Goal: Transaction & Acquisition: Download file/media

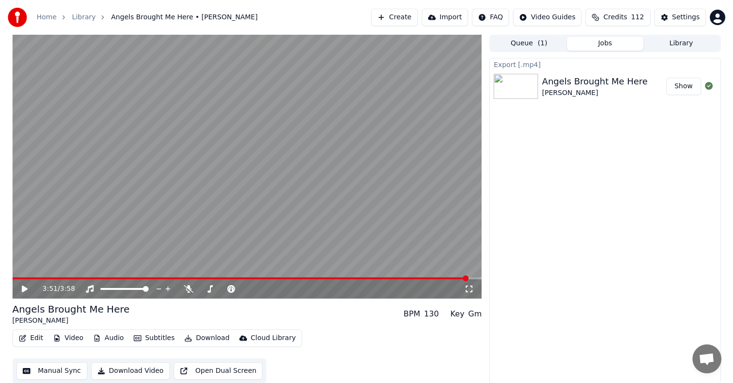
scroll to position [0, 0]
click at [687, 38] on button "Library" at bounding box center [681, 43] width 76 height 14
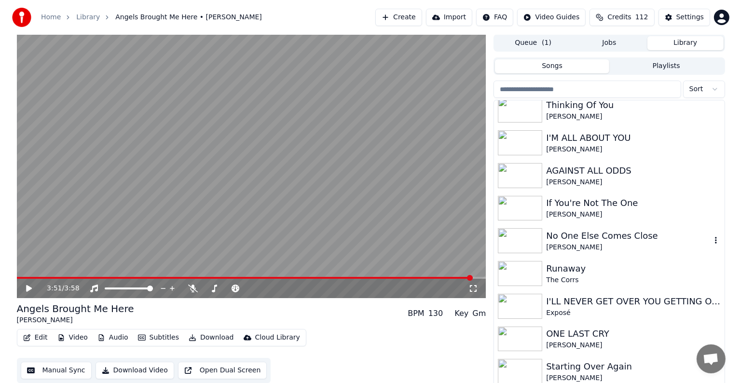
scroll to position [1158, 0]
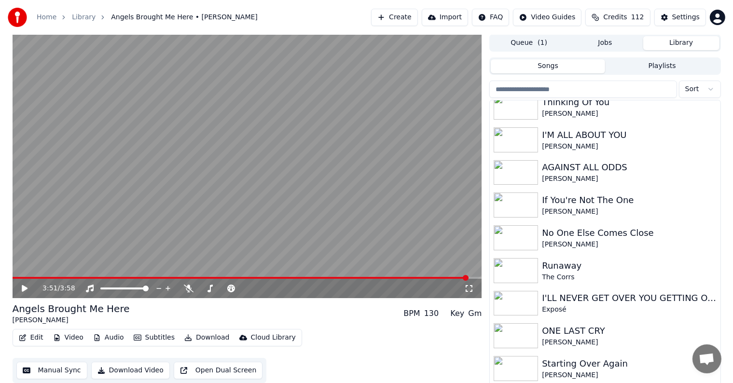
click at [414, 17] on button "Create" at bounding box center [394, 17] width 47 height 17
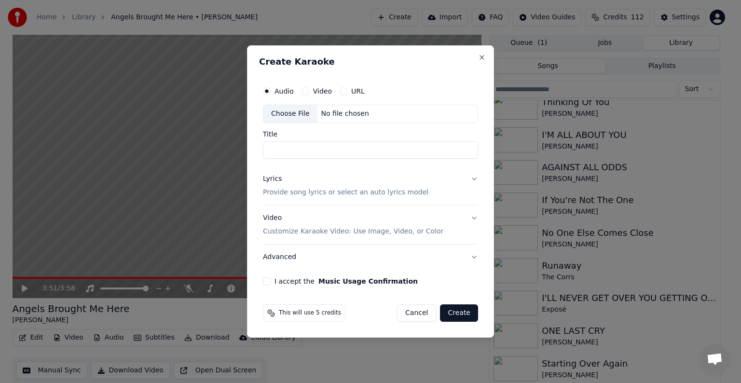
click at [292, 106] on div "Choose File" at bounding box center [291, 113] width 54 height 17
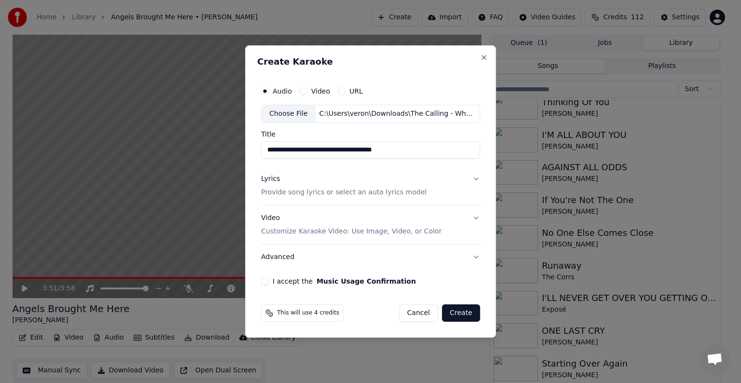
drag, startPoint x: 374, startPoint y: 152, endPoint x: 492, endPoint y: 149, distance: 117.8
click at [492, 149] on div "**********" at bounding box center [370, 191] width 251 height 292
drag, startPoint x: 308, startPoint y: 151, endPoint x: 190, endPoint y: 135, distance: 119.8
click at [192, 137] on body "**********" at bounding box center [366, 191] width 733 height 383
click at [344, 148] on input "**********" at bounding box center [370, 149] width 219 height 17
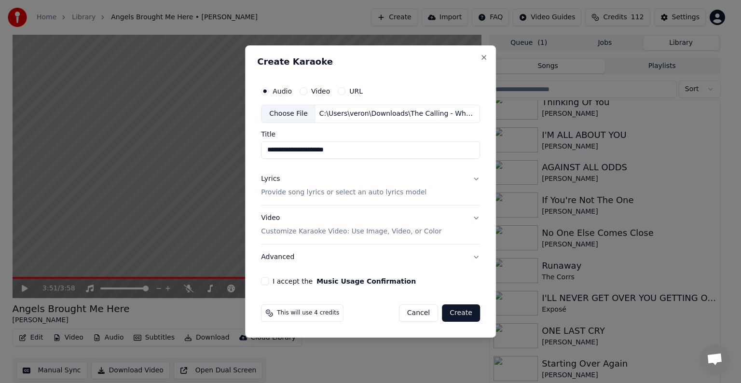
paste input "**********"
type input "**********"
click at [314, 185] on div "Lyrics Provide song lyrics or select an auto lyrics model" at bounding box center [344, 185] width 166 height 23
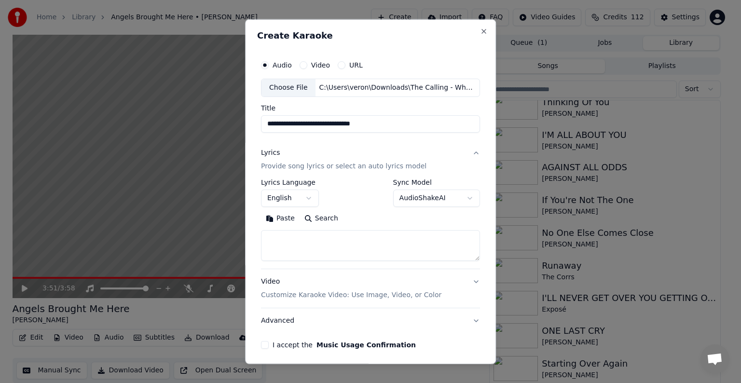
click at [321, 246] on textarea at bounding box center [370, 245] width 219 height 31
paste textarea "**********"
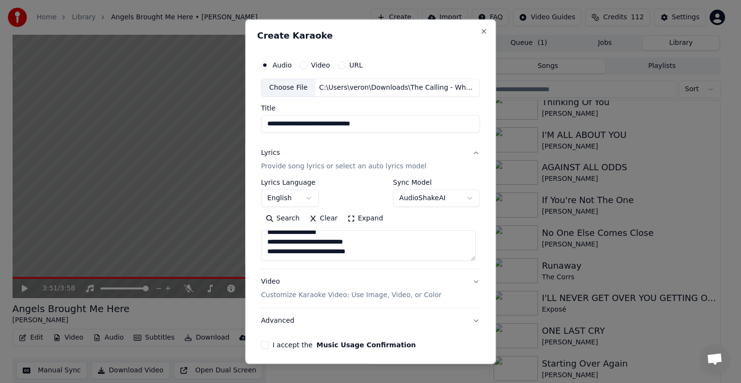
paste textarea "**********"
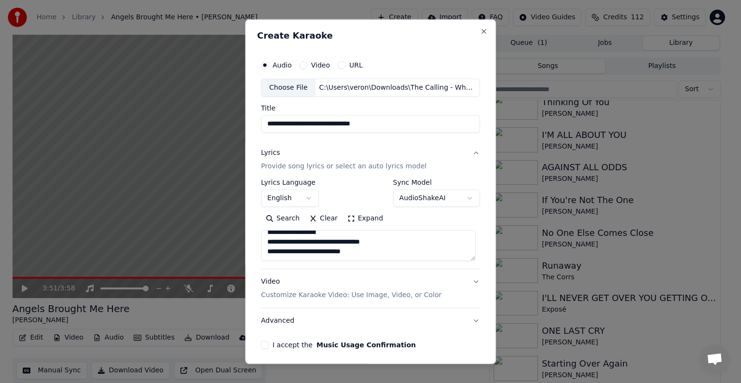
scroll to position [224, 0]
paste textarea "**********"
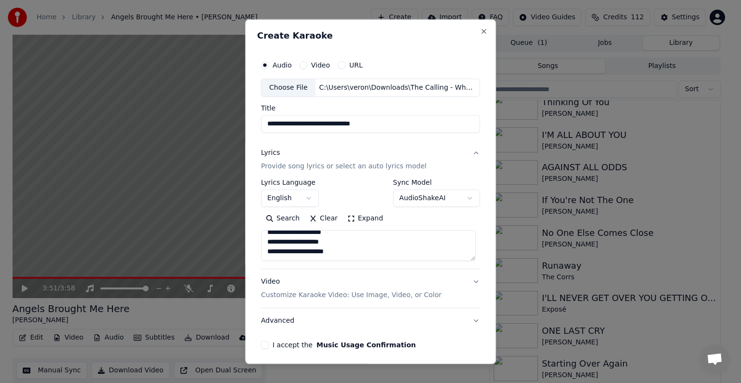
paste textarea "**********"
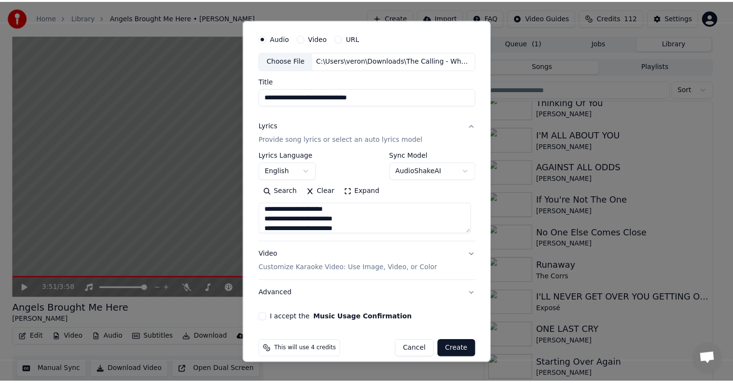
scroll to position [37, 0]
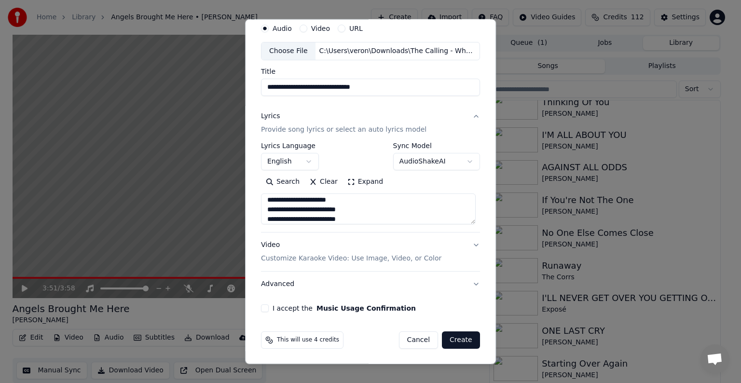
type textarea "**********"
drag, startPoint x: 265, startPoint y: 309, endPoint x: 270, endPoint y: 308, distance: 5.4
click at [265, 309] on button "I accept the Music Usage Confirmation" at bounding box center [265, 309] width 8 height 8
click at [456, 342] on button "Create" at bounding box center [461, 340] width 38 height 17
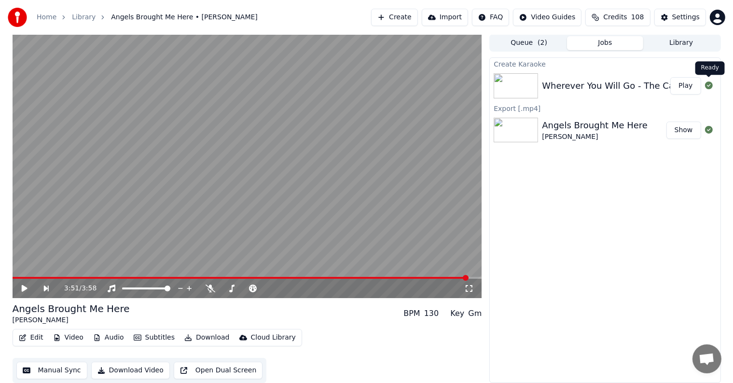
click at [687, 85] on button "Play" at bounding box center [685, 85] width 30 height 17
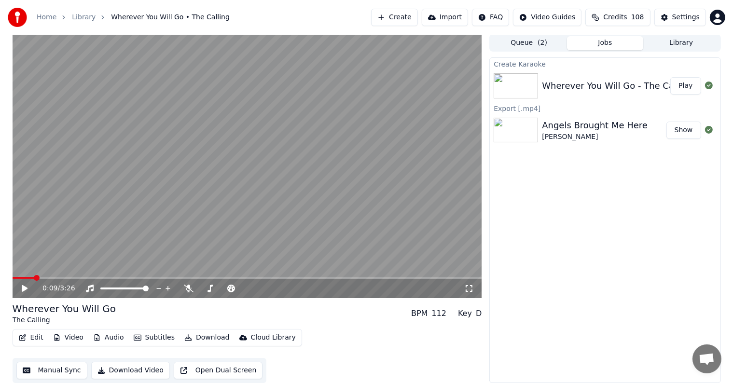
click at [670, 77] on button "Play" at bounding box center [685, 85] width 30 height 17
click at [23, 288] on icon at bounding box center [24, 289] width 5 height 6
click at [689, 18] on div "Settings" at bounding box center [686, 18] width 28 height 10
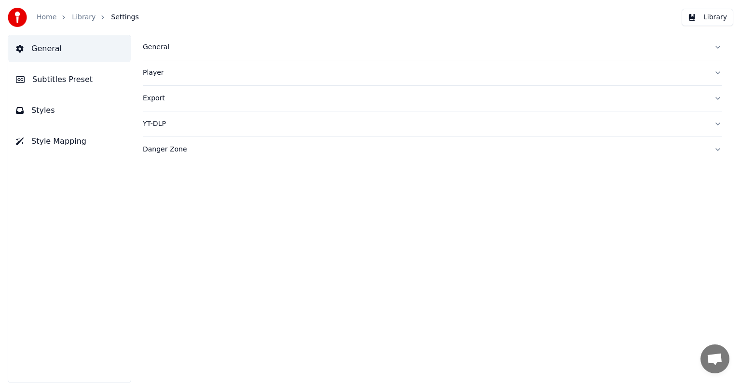
click at [54, 75] on span "Subtitles Preset" at bounding box center [62, 80] width 60 height 12
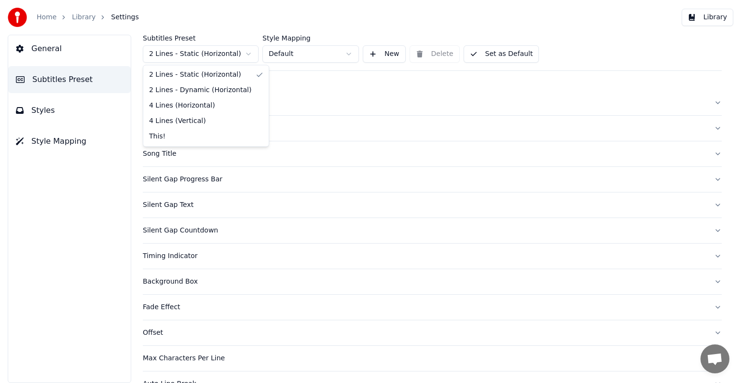
click at [193, 56] on html "Home Library Settings Library General Subtitles Preset Styles Style Mapping Sub…" at bounding box center [370, 191] width 741 height 383
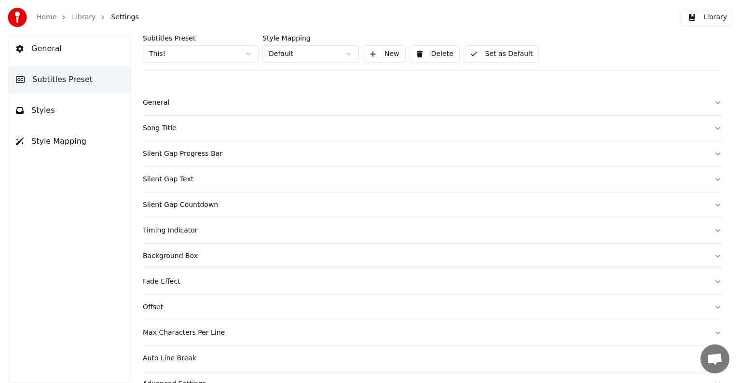
click at [177, 127] on div "Song Title" at bounding box center [425, 129] width 564 height 10
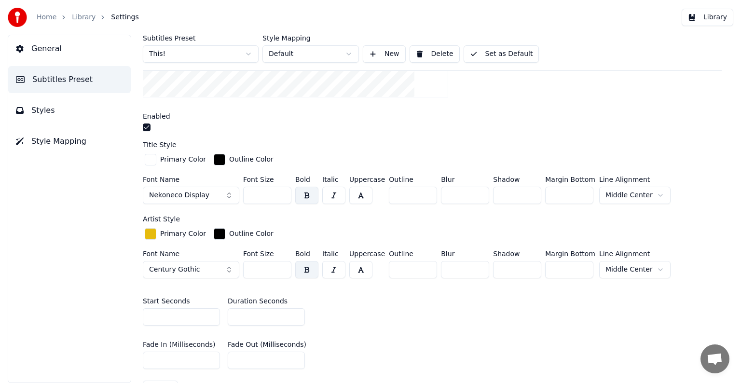
scroll to position [241, 0]
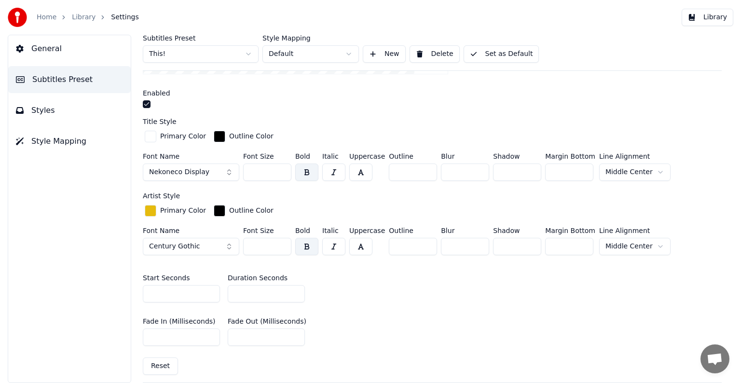
type input "*"
click at [294, 295] on input "*" at bounding box center [266, 293] width 77 height 17
click at [517, 54] on button "Set as Default" at bounding box center [502, 53] width 76 height 17
click at [74, 15] on link "Library" at bounding box center [84, 18] width 24 height 10
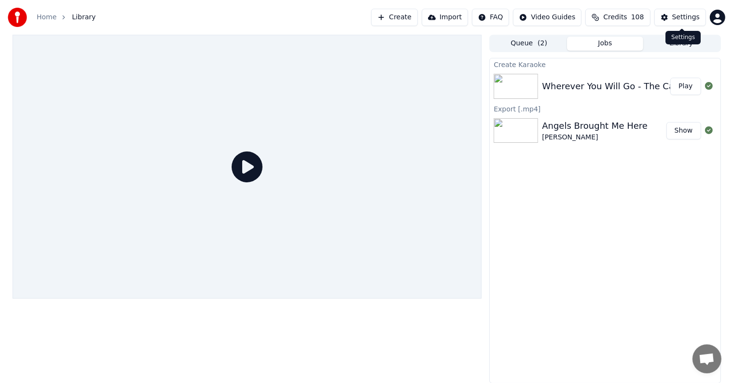
click at [687, 12] on button "Settings" at bounding box center [680, 17] width 52 height 17
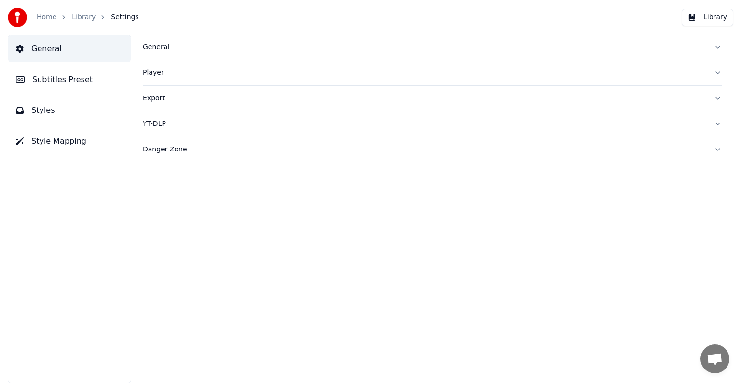
click at [50, 79] on span "Subtitles Preset" at bounding box center [62, 80] width 60 height 12
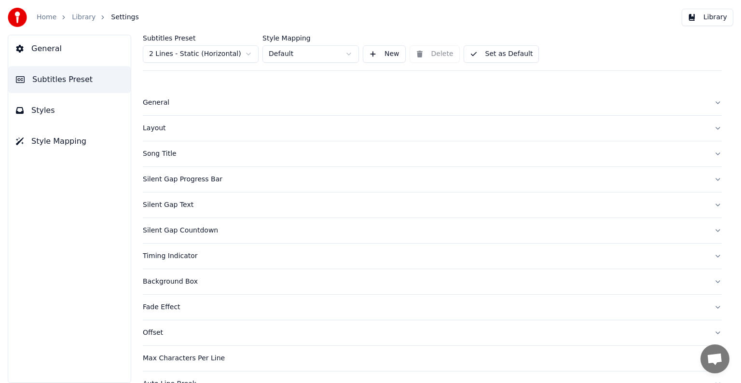
click at [204, 50] on html "Home Library Settings Library General Subtitles Preset Styles Style Mapping Sub…" at bounding box center [370, 191] width 741 height 383
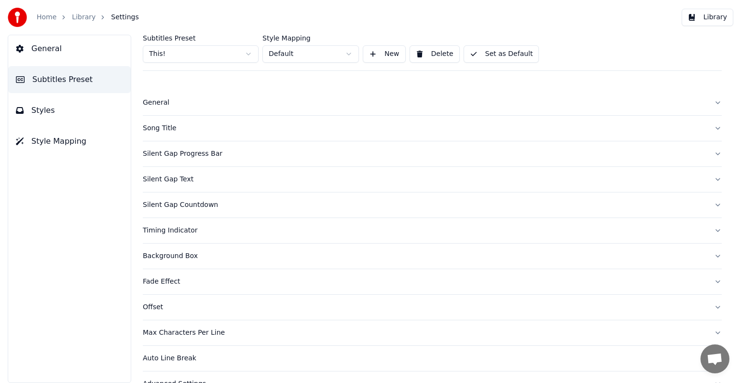
click at [164, 127] on div "Song Title" at bounding box center [425, 129] width 564 height 10
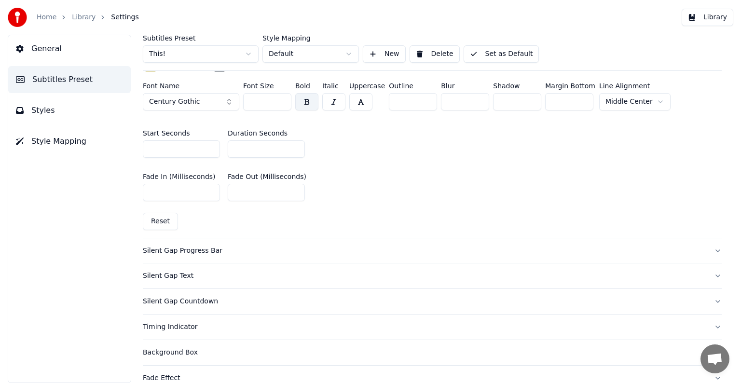
scroll to position [483, 0]
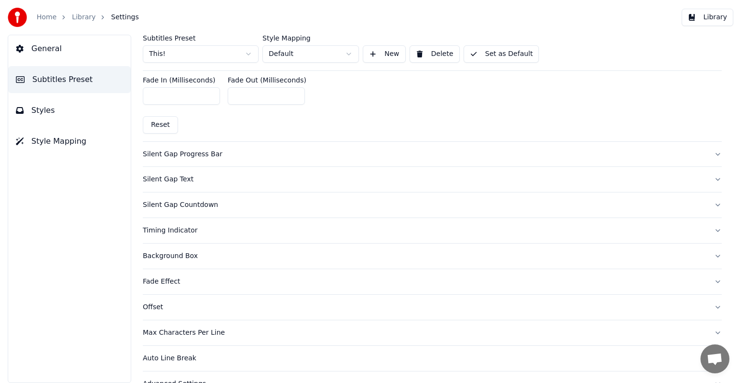
click at [183, 151] on div "Silent Gap Progress Bar" at bounding box center [425, 155] width 564 height 10
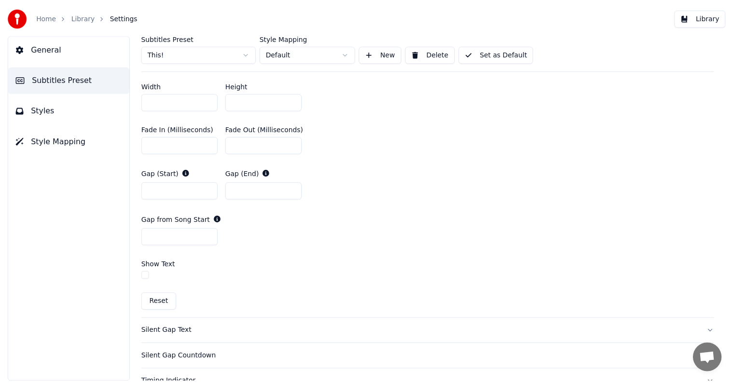
scroll to position [386, 0]
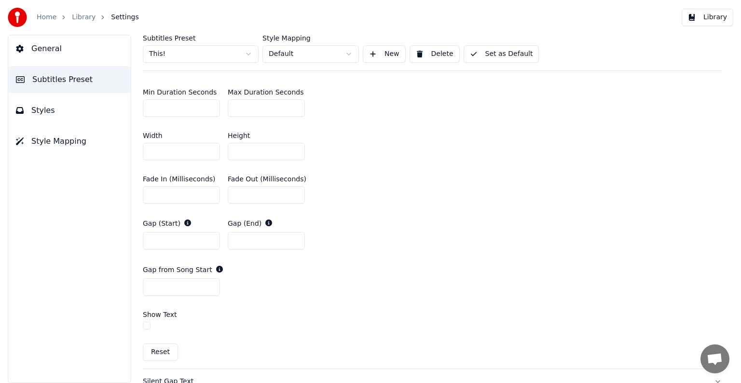
drag, startPoint x: 168, startPoint y: 109, endPoint x: 95, endPoint y: 87, distance: 76.0
click at [96, 89] on div "General Subtitles Preset Styles Style Mapping Subtitles Preset This! Style Mapp…" at bounding box center [370, 209] width 741 height 348
type input "*"
click at [497, 56] on button "Set as Default" at bounding box center [502, 53] width 76 height 17
click at [81, 19] on link "Library" at bounding box center [84, 18] width 24 height 10
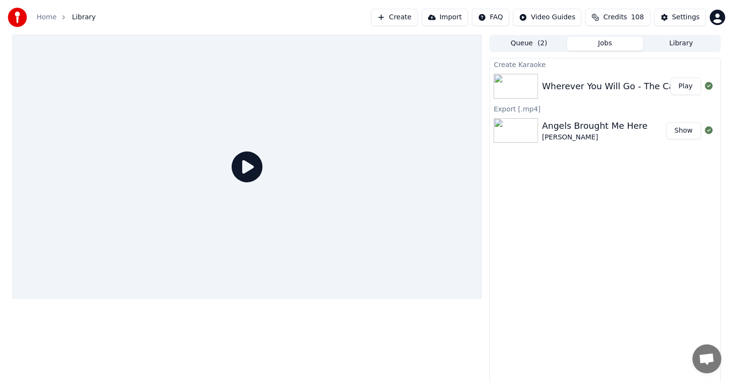
click at [696, 89] on button "Play" at bounding box center [685, 86] width 30 height 17
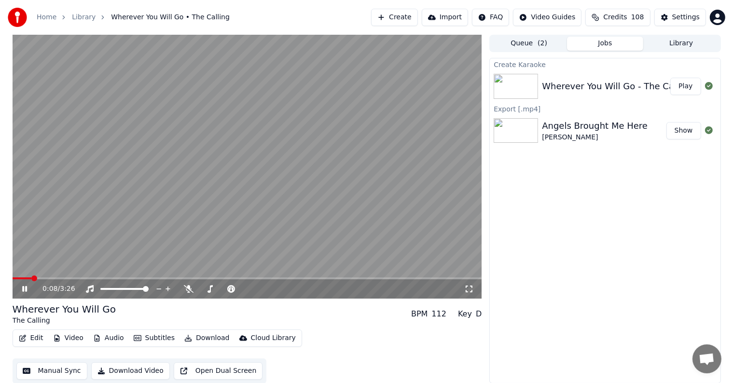
drag, startPoint x: 29, startPoint y: 276, endPoint x: 24, endPoint y: 276, distance: 5.3
click at [24, 276] on video at bounding box center [248, 167] width 470 height 264
click at [26, 278] on span at bounding box center [29, 279] width 6 height 6
click at [17, 278] on span at bounding box center [20, 279] width 6 height 6
click at [21, 287] on icon at bounding box center [31, 289] width 23 height 8
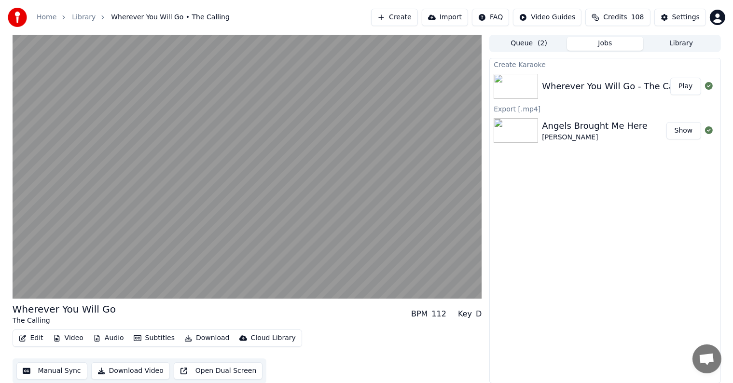
scroll to position [0, 0]
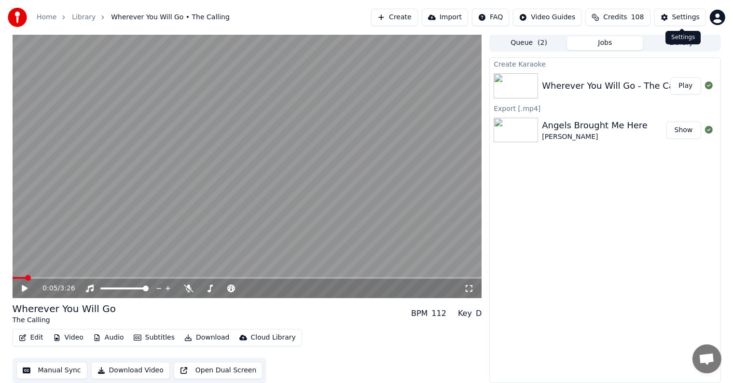
click at [674, 14] on button "Settings" at bounding box center [680, 17] width 52 height 17
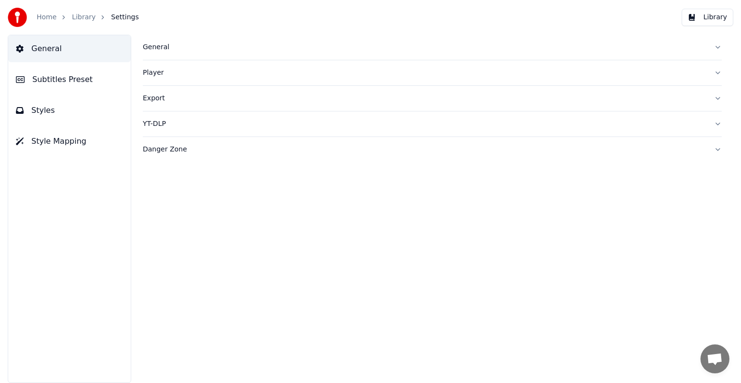
click at [47, 70] on button "Subtitles Preset" at bounding box center [69, 79] width 123 height 27
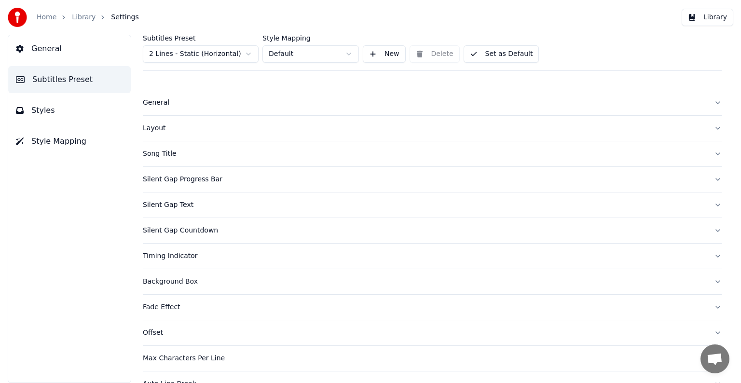
click at [196, 46] on html "Home Library Settings Library General Subtitles Preset Styles Style Mapping Sub…" at bounding box center [370, 191] width 741 height 383
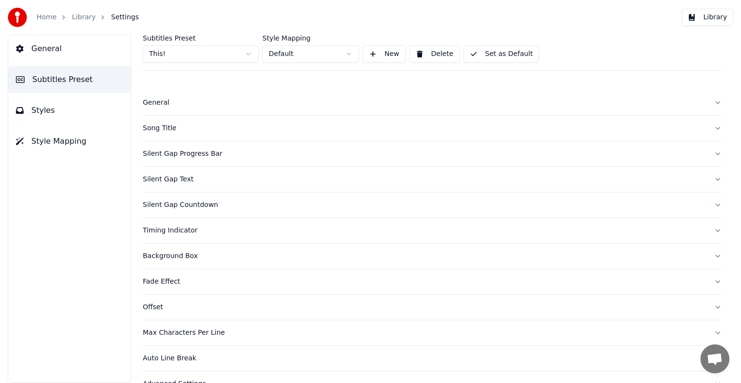
click at [160, 125] on div "Song Title" at bounding box center [425, 129] width 564 height 10
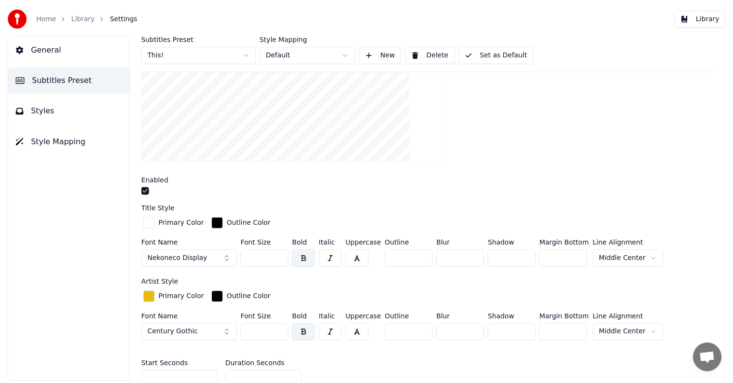
scroll to position [241, 0]
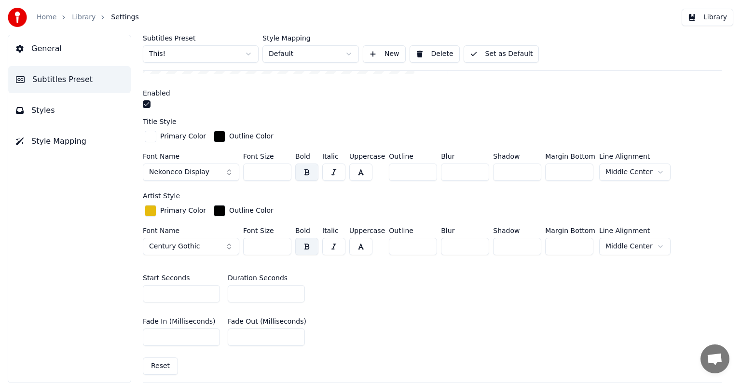
type input "*"
click at [292, 288] on input "*" at bounding box center [266, 293] width 77 height 17
click at [489, 44] on div "Subtitles Preset This! Style Mapping Default New Delete Set as Default" at bounding box center [432, 53] width 579 height 36
click at [495, 56] on button "Set as Default" at bounding box center [502, 53] width 76 height 17
click at [66, 16] on ol "Home Library Settings" at bounding box center [88, 18] width 102 height 10
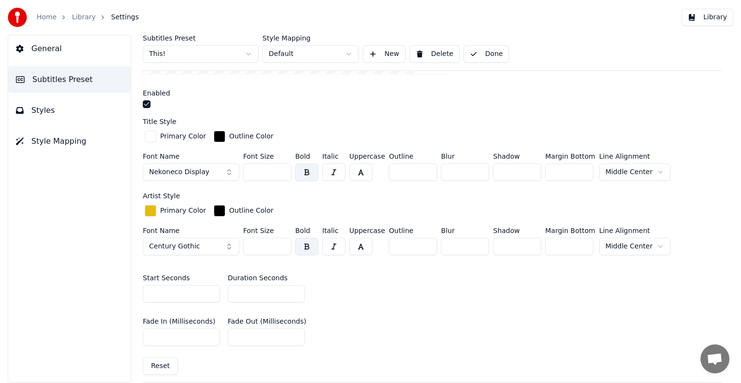
click at [72, 16] on link "Library" at bounding box center [84, 18] width 24 height 10
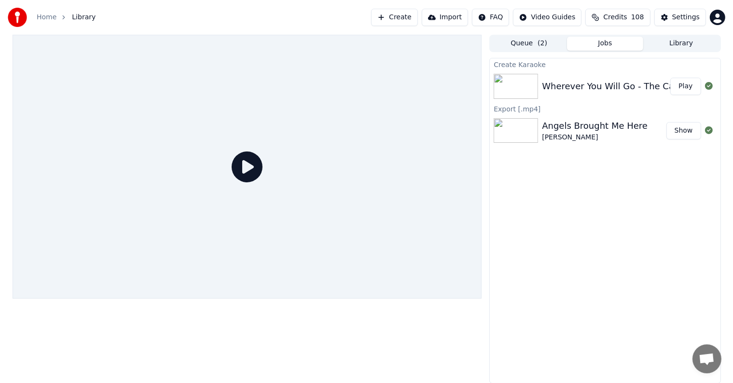
click at [689, 86] on button "Play" at bounding box center [685, 86] width 30 height 17
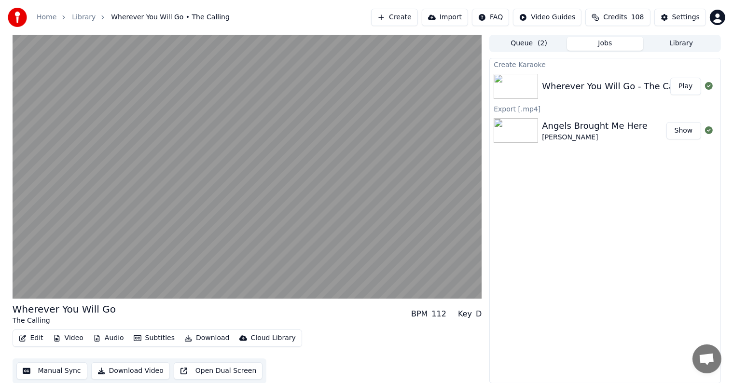
click at [670, 78] on button "Play" at bounding box center [685, 86] width 30 height 17
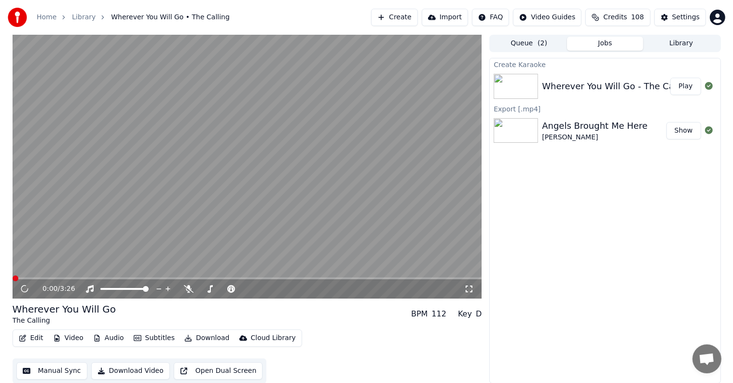
click at [251, 175] on video at bounding box center [248, 167] width 470 height 264
click at [25, 286] on icon at bounding box center [31, 289] width 23 height 8
click at [97, 278] on span at bounding box center [248, 278] width 470 height 2
click at [102, 278] on span at bounding box center [248, 278] width 470 height 2
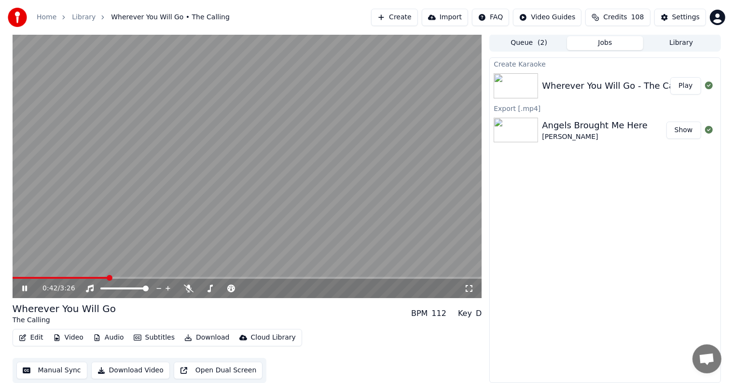
click at [109, 278] on span at bounding box center [248, 278] width 470 height 2
click at [114, 278] on span at bounding box center [248, 278] width 470 height 2
click at [124, 278] on span at bounding box center [248, 278] width 470 height 2
click at [129, 279] on div "0:49 / 3:26" at bounding box center [248, 288] width 470 height 19
click at [131, 276] on video at bounding box center [248, 166] width 470 height 264
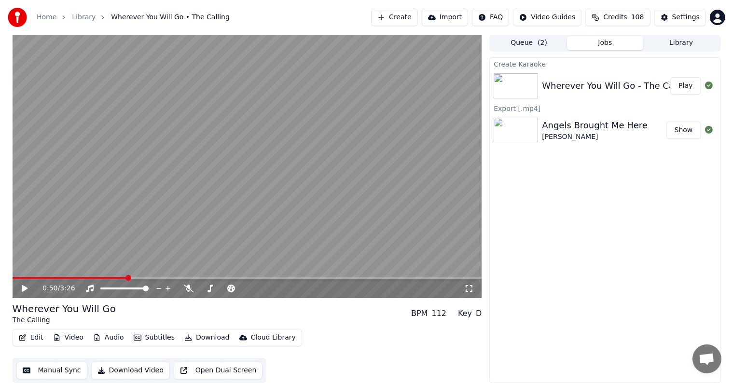
click at [137, 276] on video at bounding box center [248, 166] width 470 height 264
click at [136, 277] on span at bounding box center [248, 278] width 470 height 2
click at [145, 278] on span at bounding box center [248, 278] width 470 height 2
click at [150, 279] on div "0:58 / 3:26" at bounding box center [248, 288] width 470 height 19
click at [158, 279] on div "0:58 / 3:26" at bounding box center [248, 288] width 470 height 19
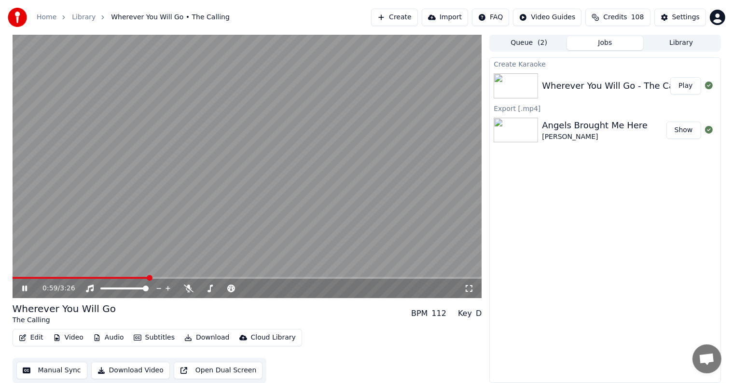
click at [160, 276] on video at bounding box center [248, 166] width 470 height 264
click at [158, 278] on span at bounding box center [248, 278] width 470 height 2
click at [164, 278] on span at bounding box center [248, 278] width 470 height 2
click at [171, 279] on div "1:07 / 3:26" at bounding box center [248, 288] width 470 height 19
click at [178, 278] on span at bounding box center [248, 278] width 470 height 2
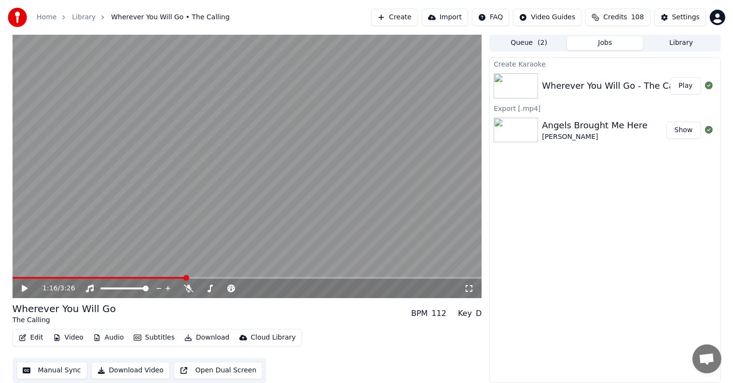
click at [185, 278] on span at bounding box center [248, 278] width 470 height 2
click at [193, 277] on span at bounding box center [248, 278] width 470 height 2
click at [196, 277] on span at bounding box center [248, 278] width 470 height 2
click at [203, 278] on span at bounding box center [248, 278] width 470 height 2
click at [207, 278] on span at bounding box center [204, 278] width 6 height 6
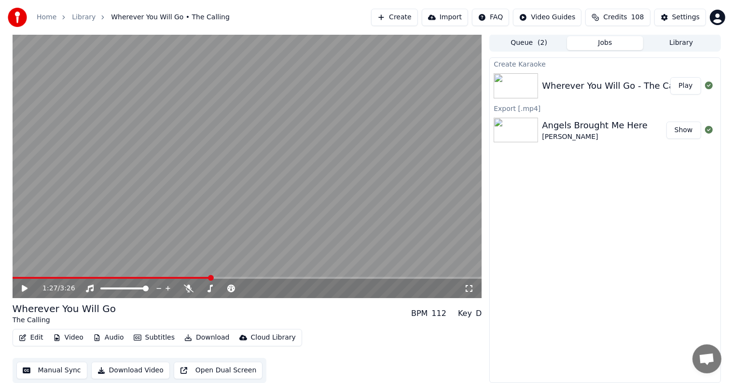
click at [211, 278] on span at bounding box center [248, 278] width 470 height 2
click at [218, 277] on div "1:27 / 3:26" at bounding box center [248, 166] width 470 height 264
click at [222, 277] on span at bounding box center [248, 278] width 470 height 2
click at [228, 277] on span at bounding box center [248, 278] width 470 height 2
click at [232, 276] on span at bounding box center [229, 278] width 6 height 6
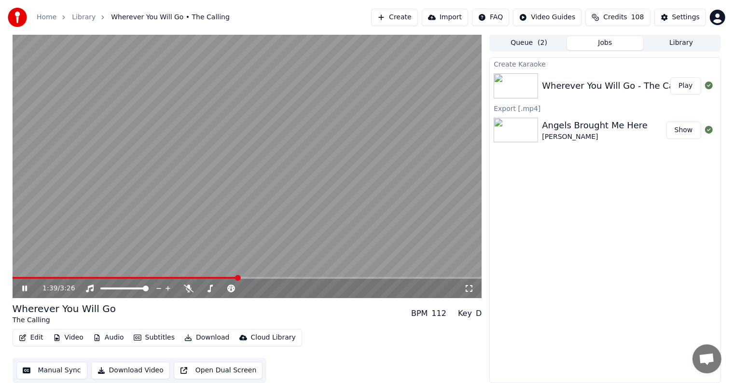
click at [239, 278] on span at bounding box center [248, 278] width 470 height 2
click at [248, 277] on span at bounding box center [248, 278] width 470 height 2
click at [255, 278] on span at bounding box center [248, 278] width 470 height 2
click at [262, 279] on div "1:47 / 3:26" at bounding box center [248, 288] width 470 height 19
click at [261, 278] on span at bounding box center [248, 278] width 470 height 2
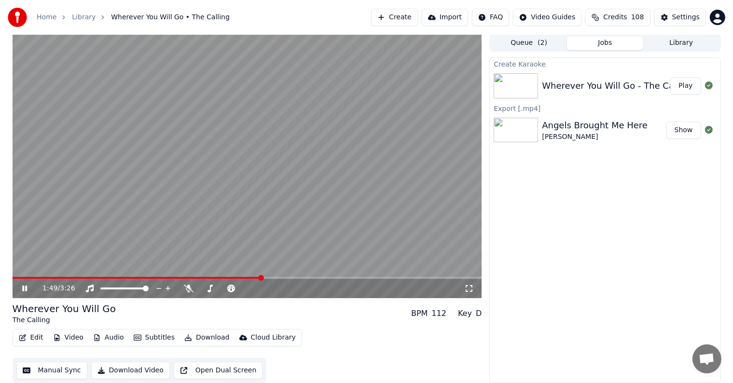
click at [268, 277] on span at bounding box center [248, 278] width 470 height 2
click at [274, 280] on div "1:52 / 3:26" at bounding box center [248, 288] width 470 height 19
click at [277, 279] on div "1:52 / 3:26" at bounding box center [248, 288] width 470 height 19
click at [275, 278] on span at bounding box center [248, 278] width 470 height 2
click at [282, 278] on span at bounding box center [248, 278] width 470 height 2
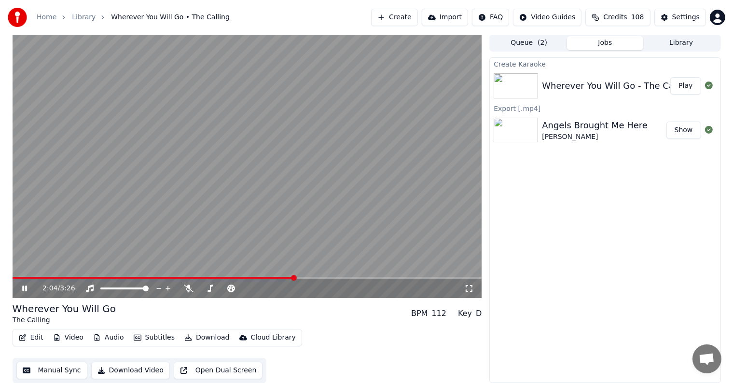
click at [295, 278] on span at bounding box center [248, 278] width 470 height 2
click at [304, 278] on span at bounding box center [248, 278] width 470 height 2
click at [313, 277] on span at bounding box center [248, 278] width 470 height 2
click at [318, 277] on span at bounding box center [248, 278] width 470 height 2
click at [322, 277] on span at bounding box center [248, 278] width 470 height 2
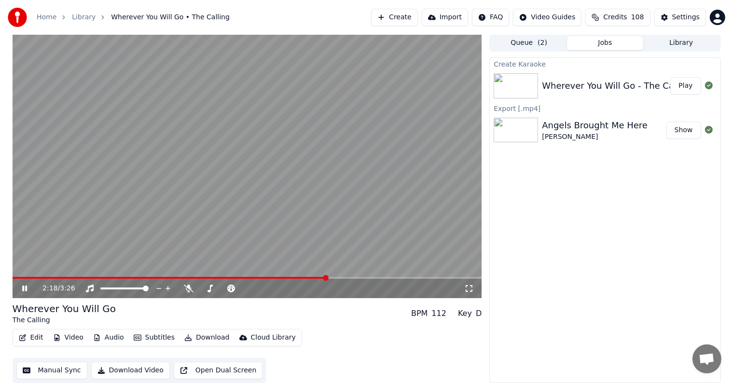
click at [328, 278] on span at bounding box center [248, 278] width 470 height 2
click at [337, 279] on div "2:19 / 3:26" at bounding box center [248, 288] width 470 height 19
click at [340, 278] on span at bounding box center [248, 278] width 470 height 2
click at [347, 277] on span at bounding box center [248, 278] width 470 height 2
click at [353, 277] on span at bounding box center [248, 278] width 470 height 2
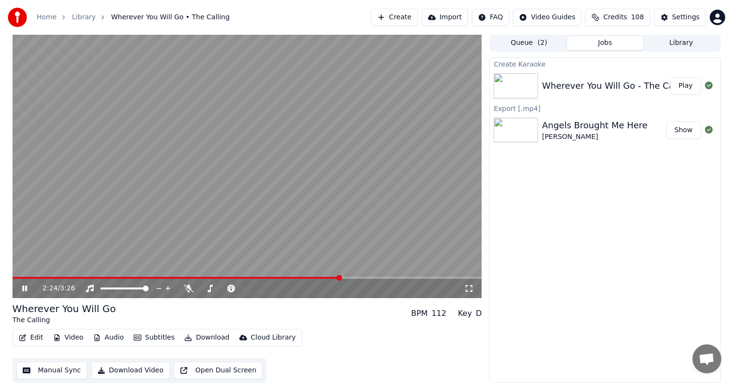
click at [361, 277] on span at bounding box center [248, 278] width 470 height 2
click at [367, 278] on span at bounding box center [248, 278] width 470 height 2
click at [374, 278] on span at bounding box center [248, 278] width 470 height 2
click at [384, 278] on div "2:39 / 3:26" at bounding box center [248, 287] width 470 height 21
click at [386, 278] on span at bounding box center [248, 278] width 470 height 2
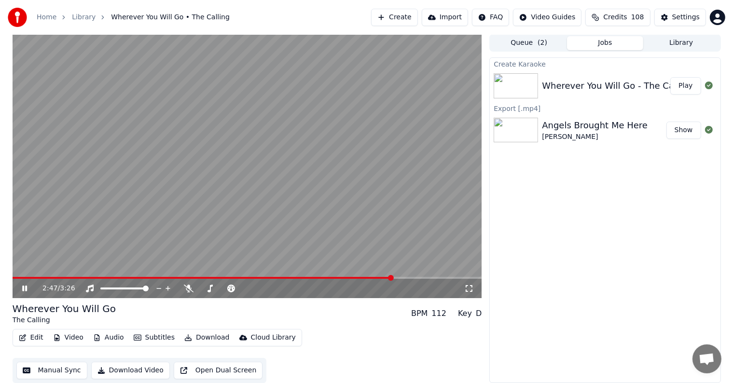
click at [393, 277] on span at bounding box center [248, 278] width 470 height 2
click at [404, 277] on span at bounding box center [248, 278] width 470 height 2
click at [411, 278] on span at bounding box center [248, 278] width 470 height 2
click at [420, 280] on div "2:55 / 3:26" at bounding box center [248, 288] width 470 height 19
click at [425, 278] on span at bounding box center [248, 278] width 470 height 2
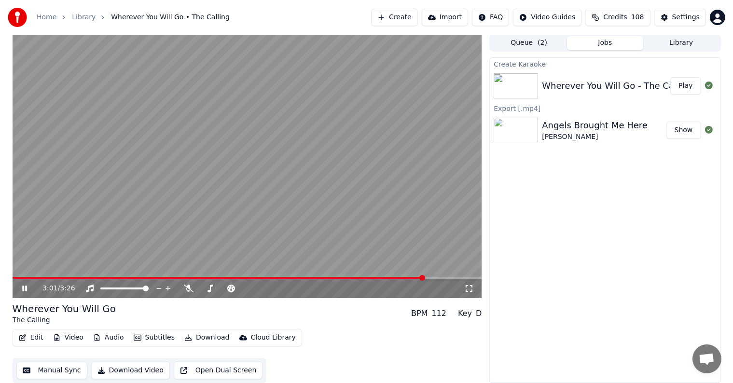
click at [434, 276] on video at bounding box center [248, 166] width 470 height 264
click at [436, 277] on span at bounding box center [248, 278] width 470 height 2
click at [442, 276] on video at bounding box center [248, 166] width 470 height 264
click at [446, 277] on span at bounding box center [248, 278] width 470 height 2
click at [455, 279] on div "3:11 / 3:26" at bounding box center [248, 288] width 470 height 19
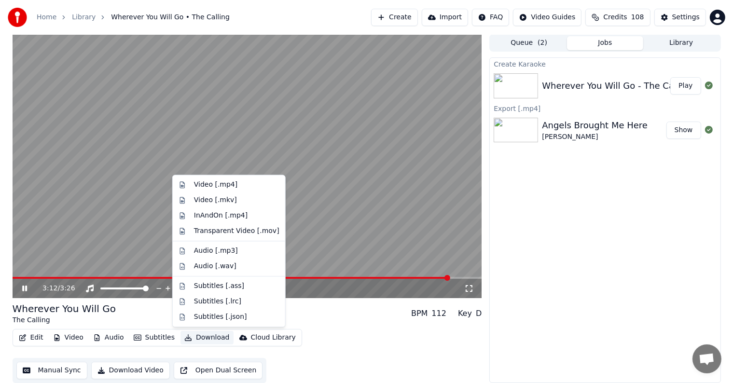
click at [208, 334] on button "Download" at bounding box center [207, 338] width 53 height 14
drag, startPoint x: 220, startPoint y: 184, endPoint x: 186, endPoint y: 200, distance: 37.1
click at [220, 183] on div "Video [.mp4]" at bounding box center [215, 185] width 43 height 10
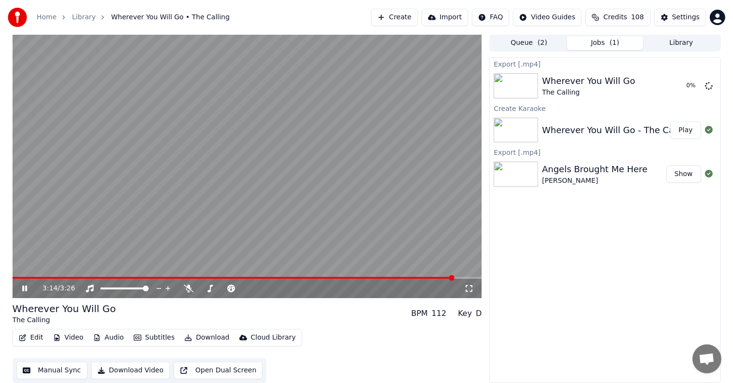
click at [23, 286] on icon at bounding box center [24, 289] width 5 height 6
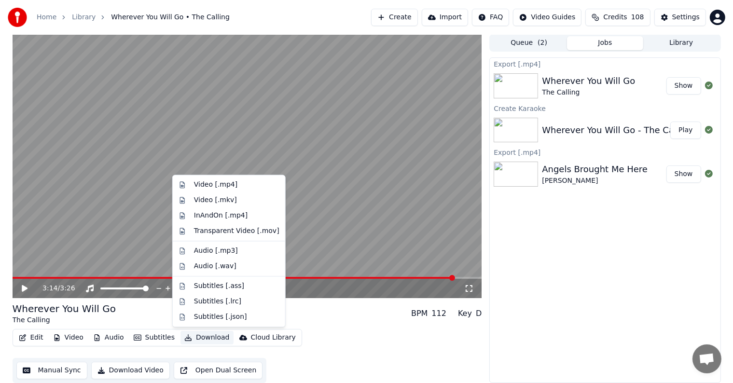
click at [197, 336] on button "Download" at bounding box center [207, 338] width 53 height 14
click at [229, 250] on div "Audio [.mp3]" at bounding box center [216, 251] width 44 height 10
